Goal: Find specific page/section: Find specific page/section

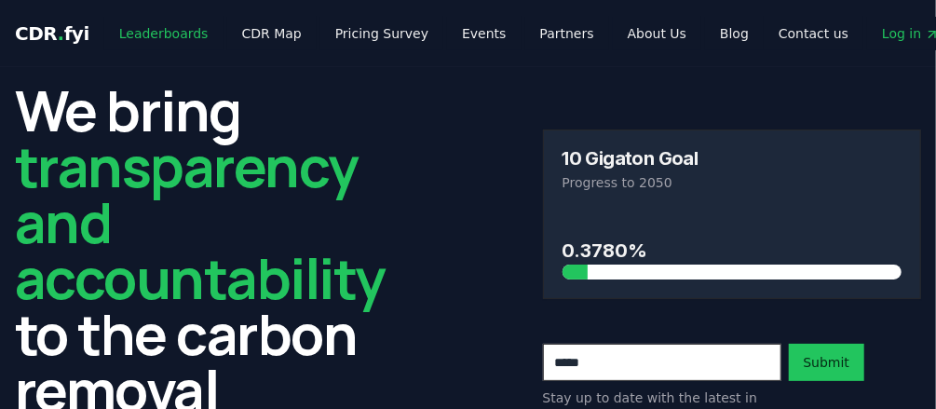
click at [156, 28] on link "Leaderboards" at bounding box center [163, 34] width 119 height 34
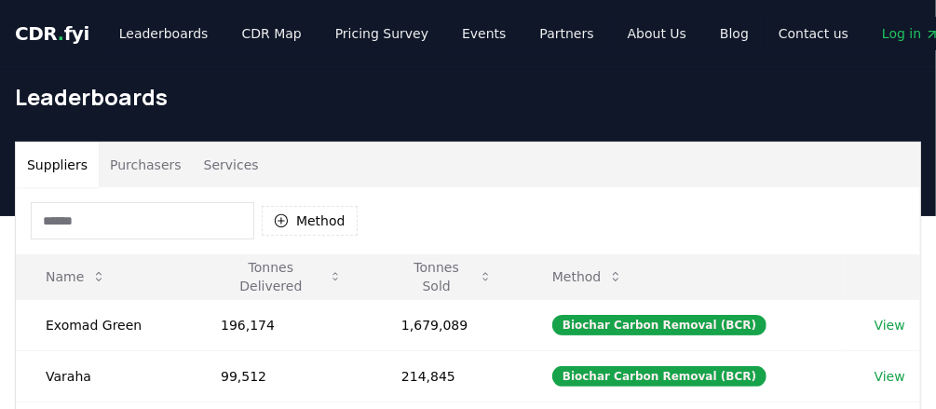
click at [128, 220] on input at bounding box center [143, 220] width 224 height 37
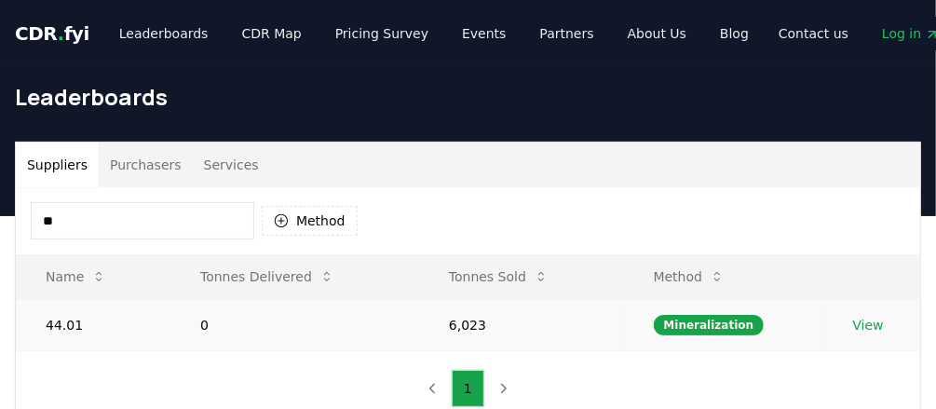
type input "**"
click at [876, 322] on link "View" at bounding box center [868, 325] width 31 height 19
